Goal: Find specific page/section: Find specific page/section

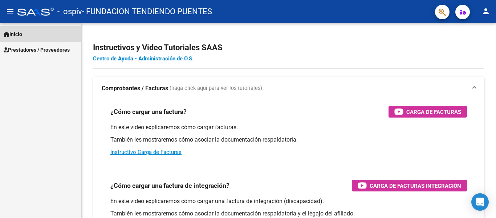
click at [22, 33] on span "Inicio" at bounding box center [13, 34] width 19 height 8
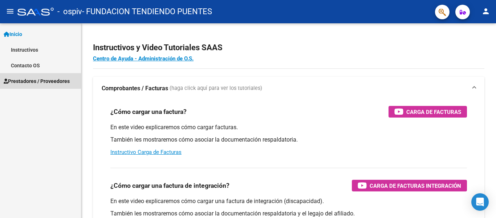
click at [31, 83] on span "Prestadores / Proveedores" at bounding box center [37, 81] width 66 height 8
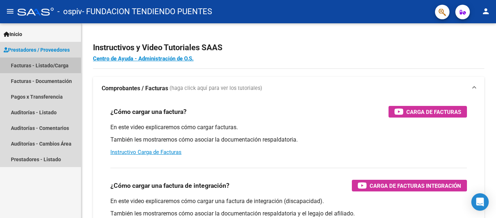
click at [37, 66] on link "Facturas - Listado/Carga" at bounding box center [40, 65] width 81 height 16
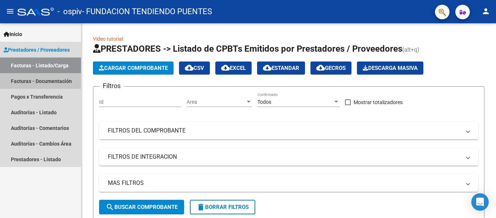
click at [52, 82] on link "Facturas - Documentación" at bounding box center [40, 81] width 81 height 16
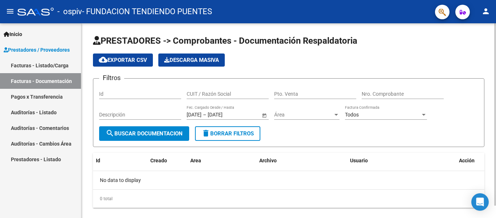
scroll to position [13, 0]
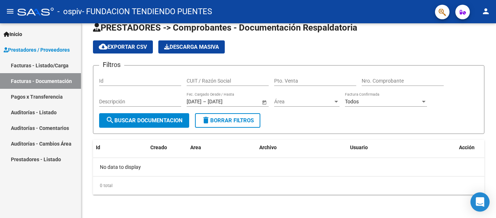
click at [481, 201] on icon "Open Intercom Messenger" at bounding box center [480, 201] width 8 height 9
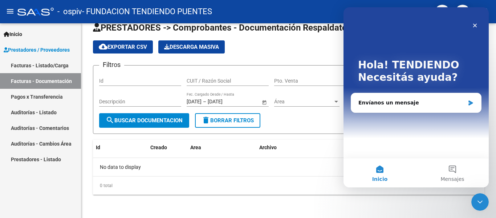
scroll to position [0, 0]
click at [467, 102] on div "Envíanos un mensaje" at bounding box center [416, 102] width 130 height 19
